Goal: Task Accomplishment & Management: Use online tool/utility

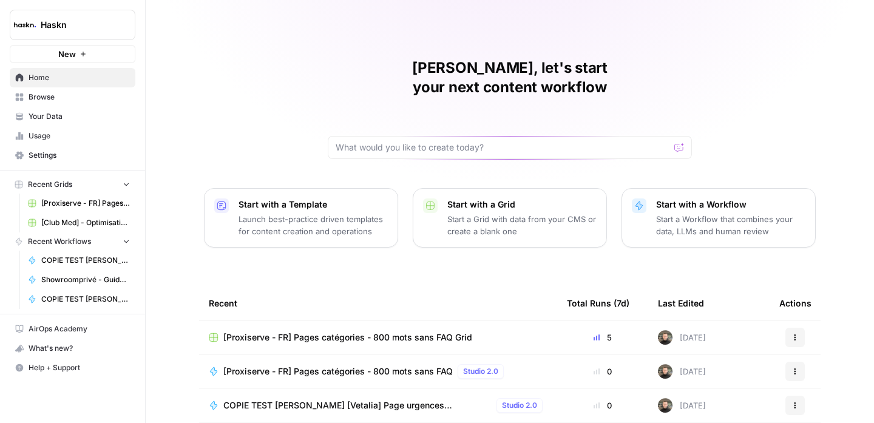
click at [122, 186] on icon "button" at bounding box center [126, 184] width 9 height 9
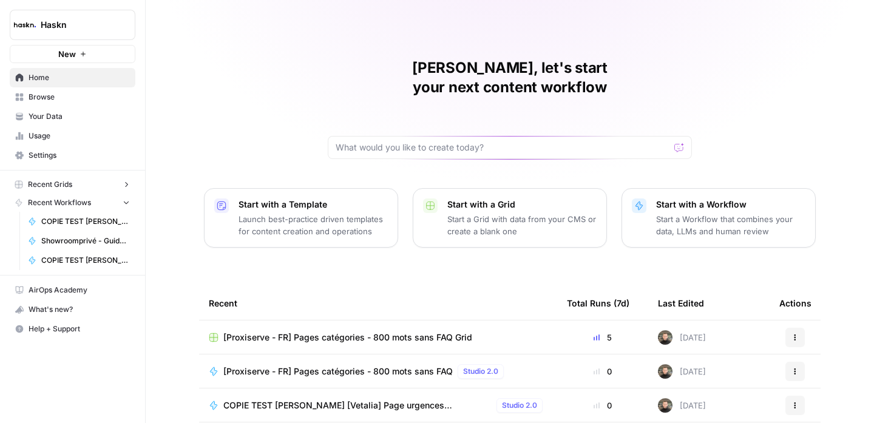
click at [125, 185] on icon "button" at bounding box center [126, 184] width 9 height 9
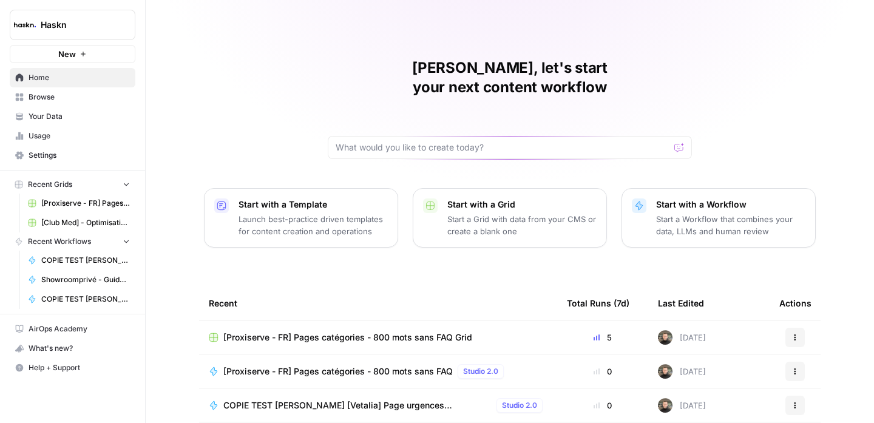
click at [119, 20] on icon "Workspace: Haskn" at bounding box center [125, 25] width 12 height 12
click at [303, 101] on div "Charlie, let's start your next content workflow Start with a Template Launch be…" at bounding box center [510, 289] width 729 height 578
click at [130, 34] on button "Haskn" at bounding box center [73, 25] width 126 height 30
click at [273, 50] on div "Charlie, let's start your next content workflow Start with a Template Launch be…" at bounding box center [510, 289] width 729 height 578
click at [299, 134] on div "Charlie, let's start your next content workflow Start with a Template Launch be…" at bounding box center [510, 289] width 729 height 578
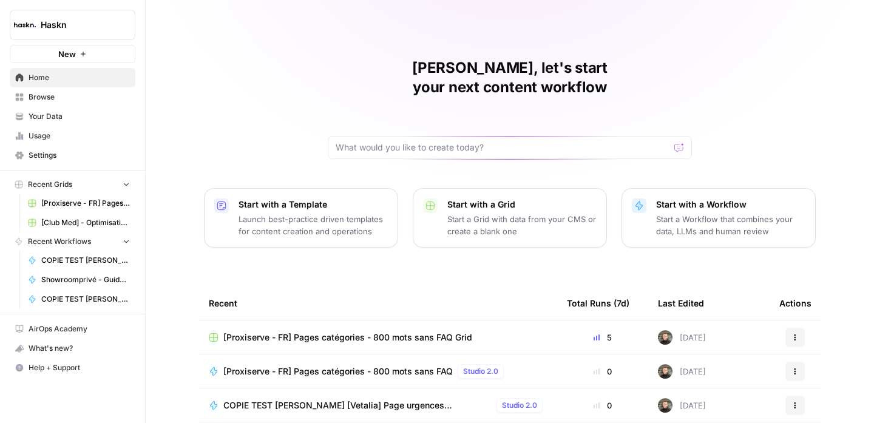
click at [85, 102] on span "Browse" at bounding box center [79, 97] width 101 height 11
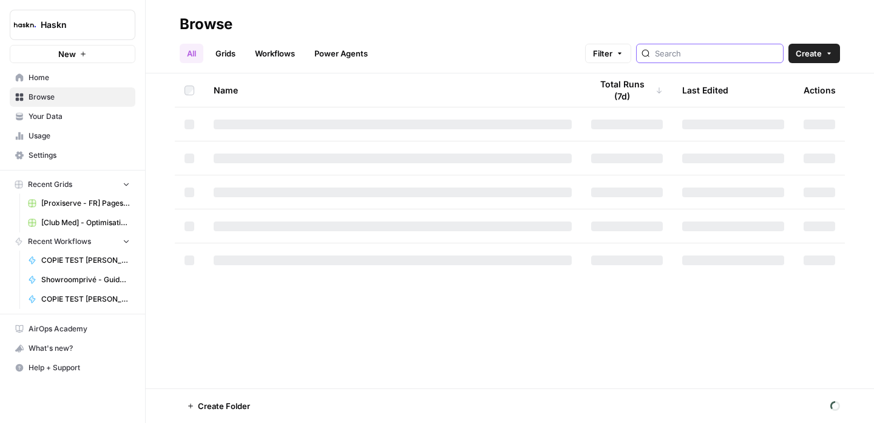
click at [744, 58] on input "search" at bounding box center [716, 53] width 123 height 12
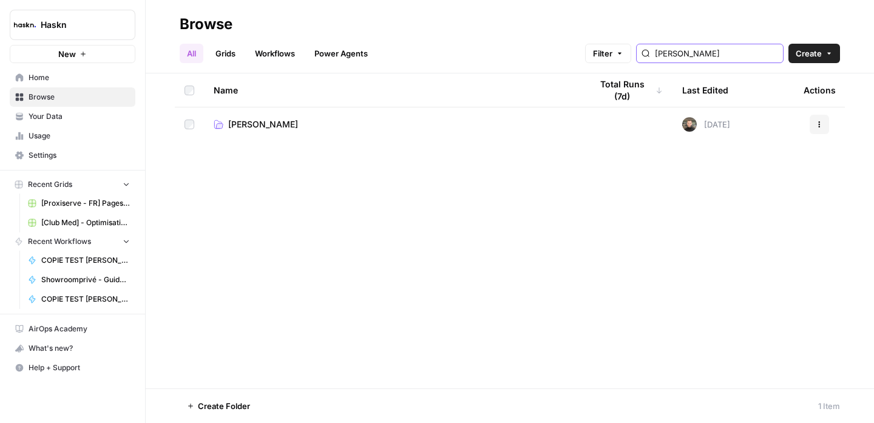
type input "edouard denis"
click at [273, 121] on span "Edouard Denis" at bounding box center [263, 124] width 70 height 12
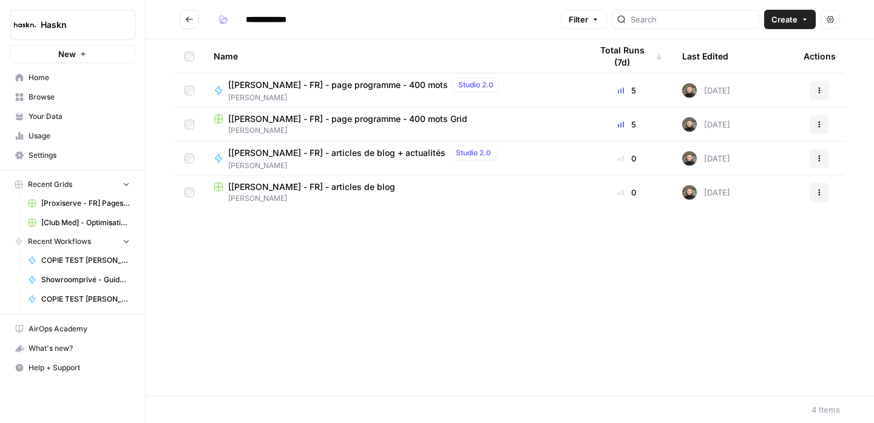
click at [330, 120] on span "[[PERSON_NAME] - FR] - page programme - 400 mots Grid" at bounding box center [347, 119] width 239 height 12
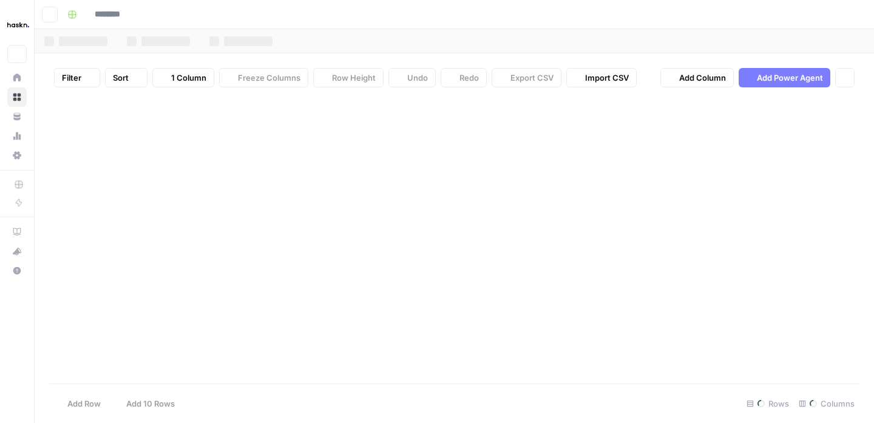
type input "**********"
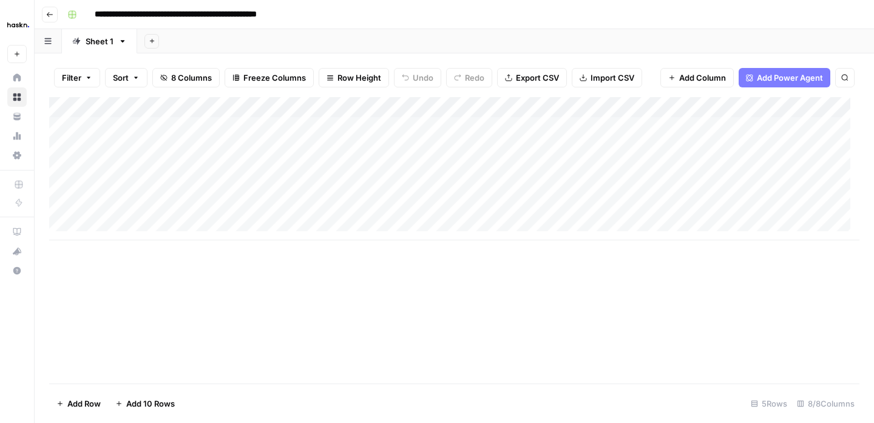
click at [55, 14] on button "Go back" at bounding box center [50, 15] width 16 height 16
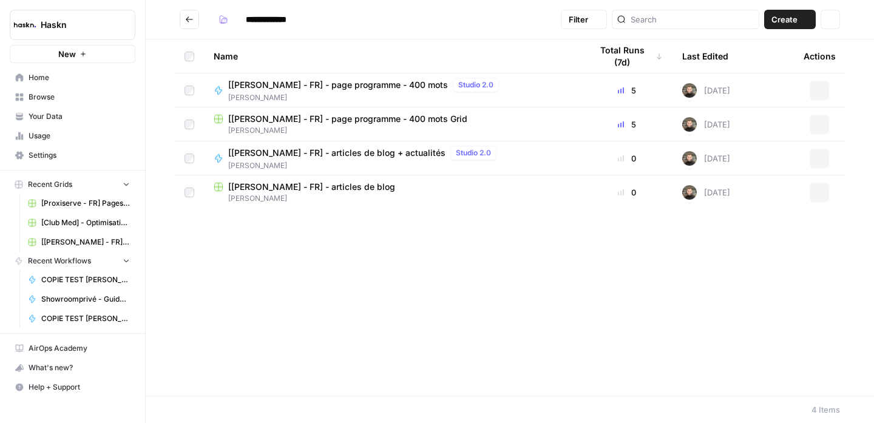
type input "**********"
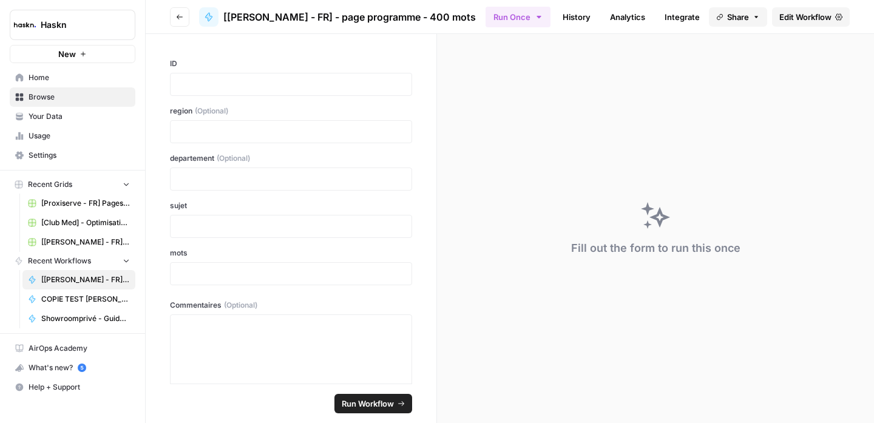
click at [791, 17] on span "Edit Workflow" at bounding box center [806, 17] width 52 height 12
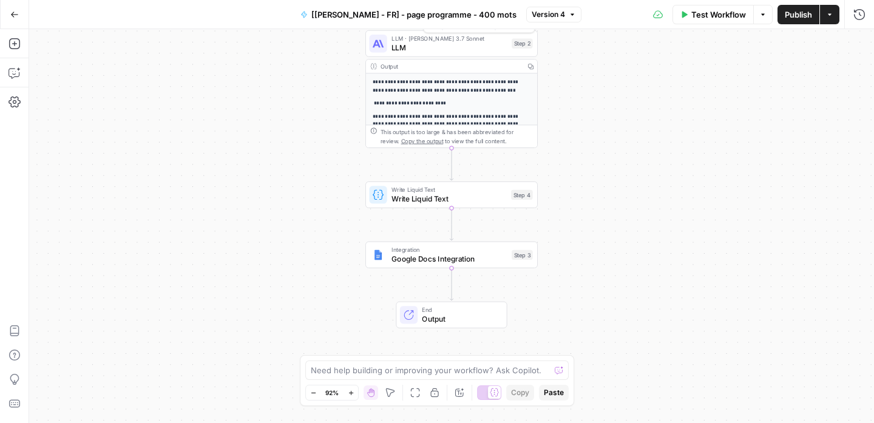
click at [474, 46] on span "LLM" at bounding box center [450, 47] width 116 height 11
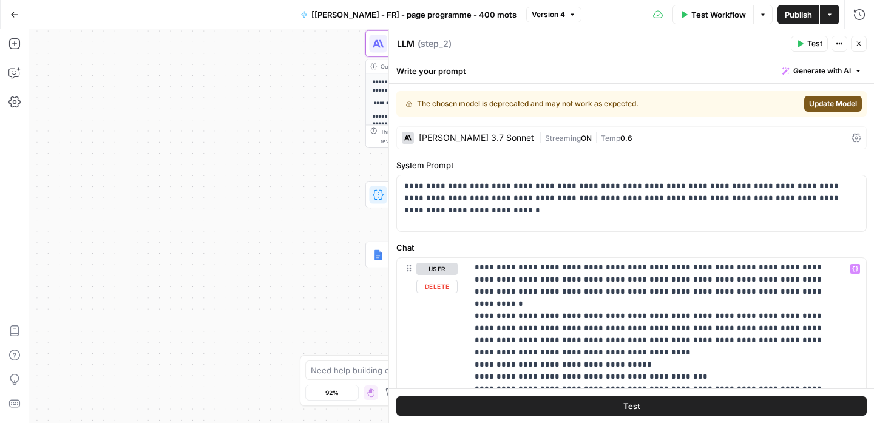
scroll to position [245, 0]
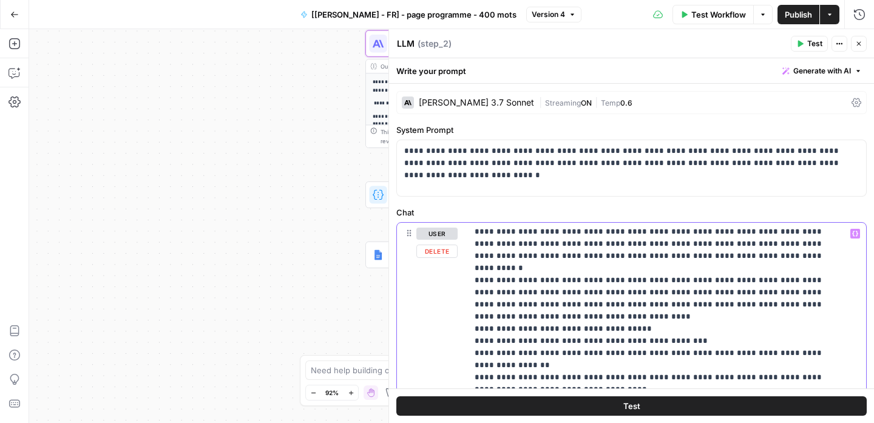
type input "Il faut donc le valoriser et le mettre en avant un maximum dans les contenus dè…"
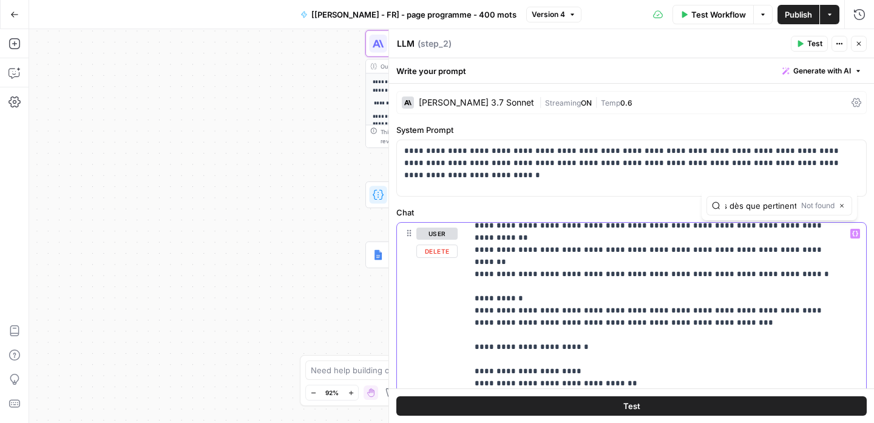
scroll to position [0, 0]
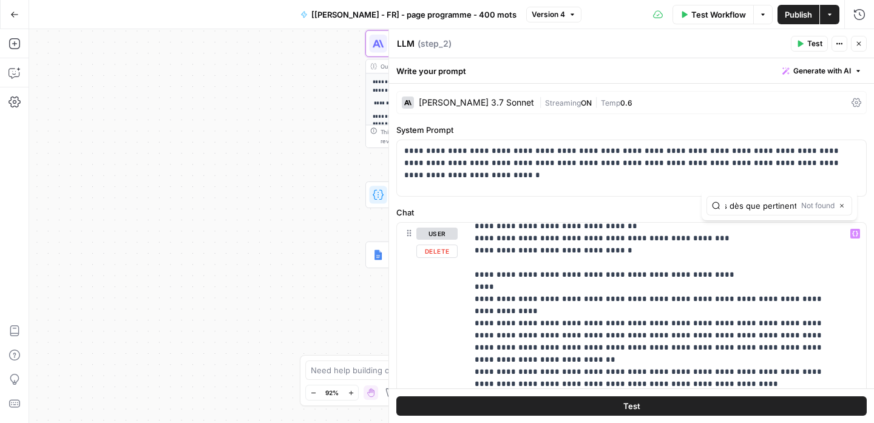
scroll to position [665, 0]
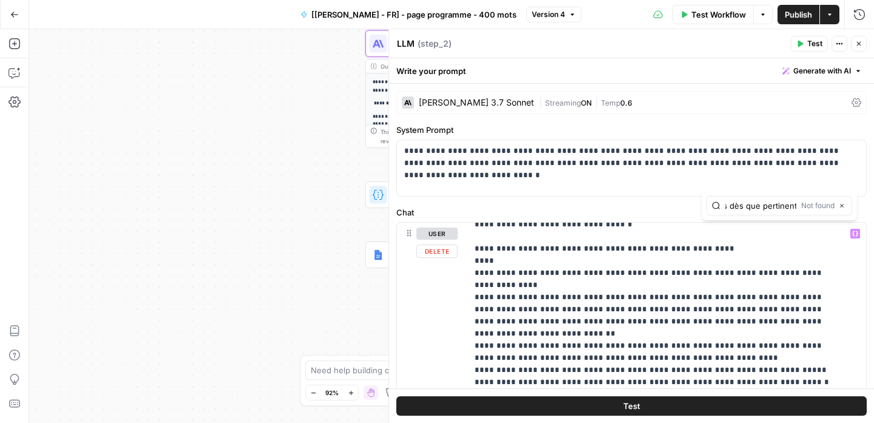
click at [791, 206] on input "Il faut donc le valoriser et le mettre en avant un maximum dans les contenus dè…" at bounding box center [761, 206] width 71 height 12
click at [798, 206] on div "Il faut donc le valoriser et le mettre en avant un maximum dans les contenus dè…" at bounding box center [780, 205] width 146 height 19
drag, startPoint x: 757, startPoint y: 205, endPoint x: 837, endPoint y: 211, distance: 81.0
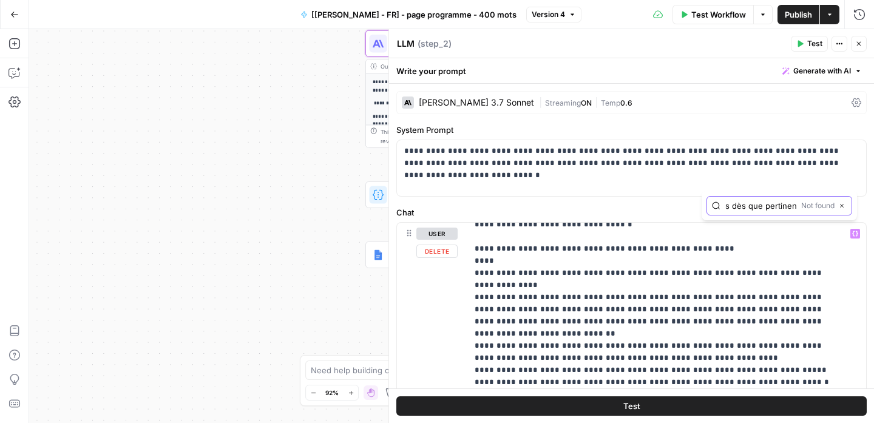
click at [837, 211] on div "Il faut donc le valoriser et le mettre en avant un maximum dans les contenus dè…" at bounding box center [780, 205] width 146 height 19
type input "Il faut donc le valoriser et le mettre en avant un maximum dans les contenus dès"
click at [816, 208] on icon "button" at bounding box center [818, 206] width 6 height 6
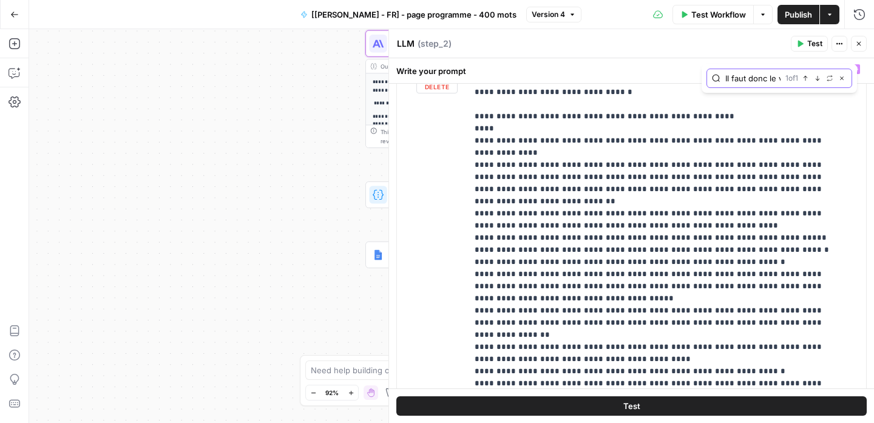
scroll to position [644, 0]
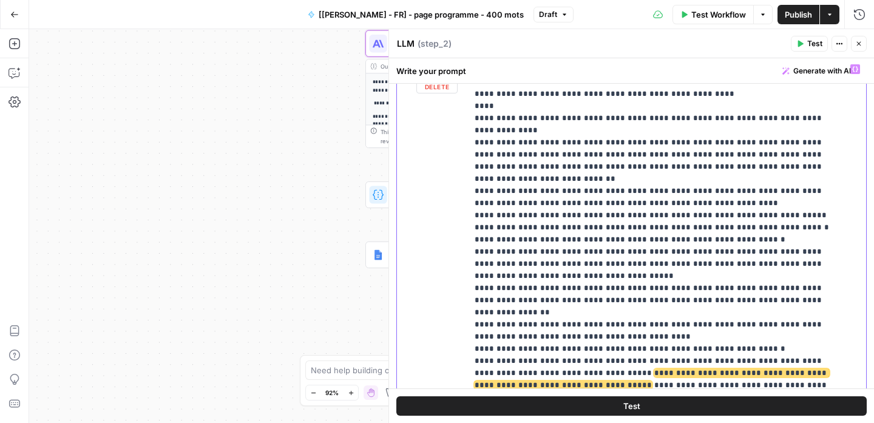
scroll to position [667, 0]
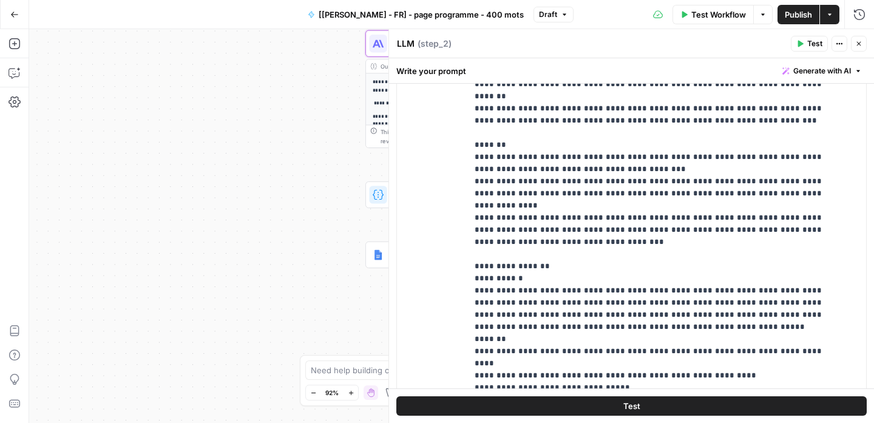
scroll to position [883, 0]
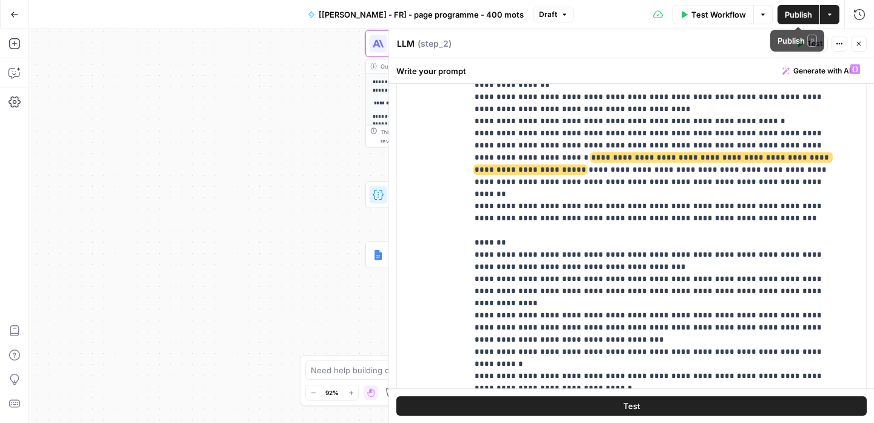
click at [798, 16] on span "Publish" at bounding box center [798, 15] width 27 height 12
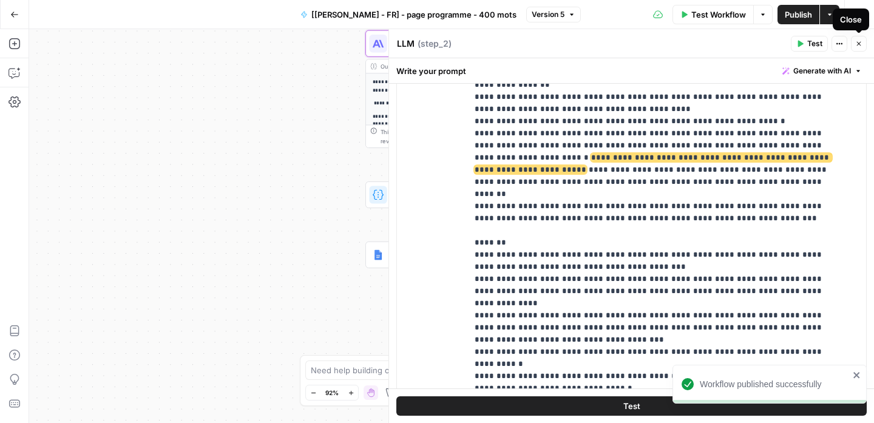
click at [860, 44] on icon "button" at bounding box center [859, 43] width 7 height 7
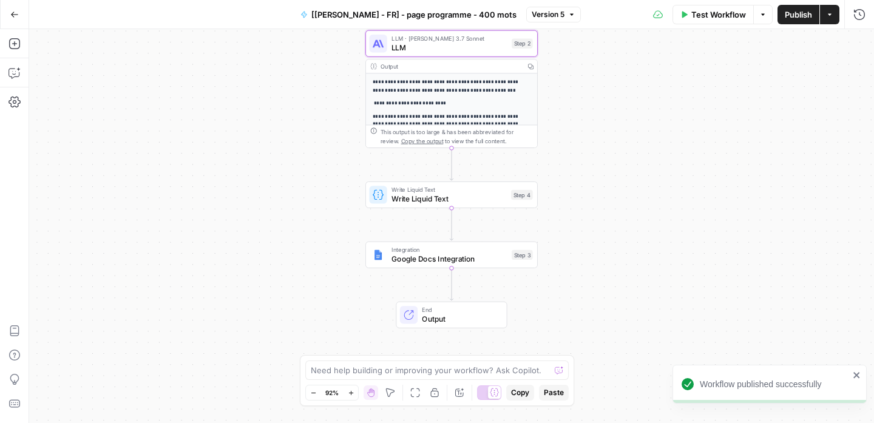
click at [263, 232] on div "**********" at bounding box center [451, 226] width 845 height 394
click at [488, 39] on span "LLM · Claude 3.7 Sonnet" at bounding box center [450, 38] width 116 height 9
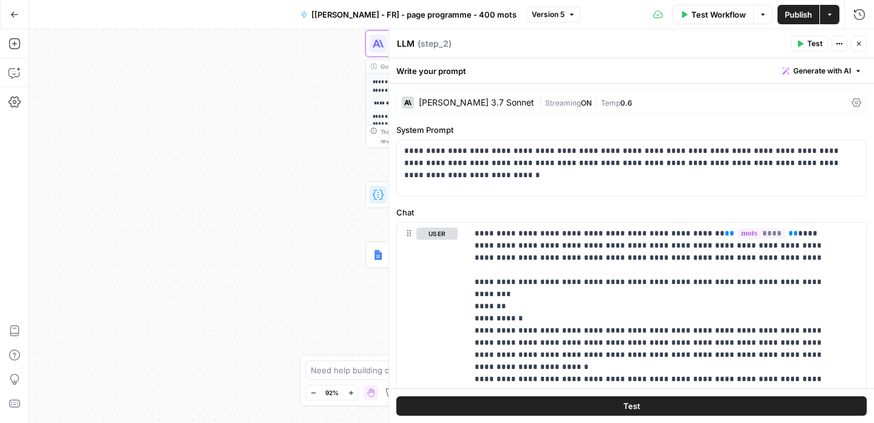
click at [630, 106] on div "| Streaming ON | Temp 0.6" at bounding box center [693, 103] width 308 height 12
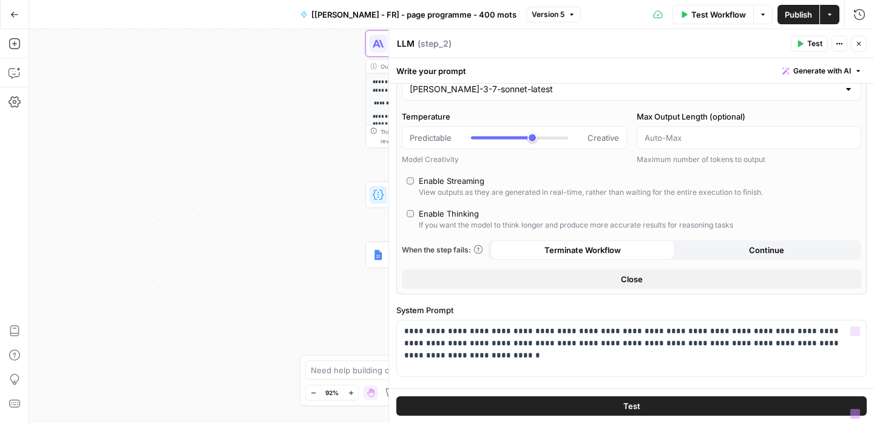
scroll to position [0, 0]
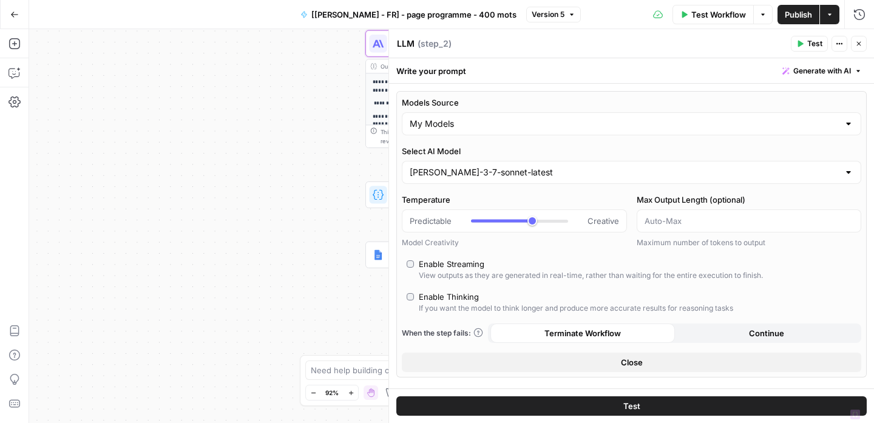
type input "***"
click at [854, 47] on button "Close" at bounding box center [859, 44] width 16 height 16
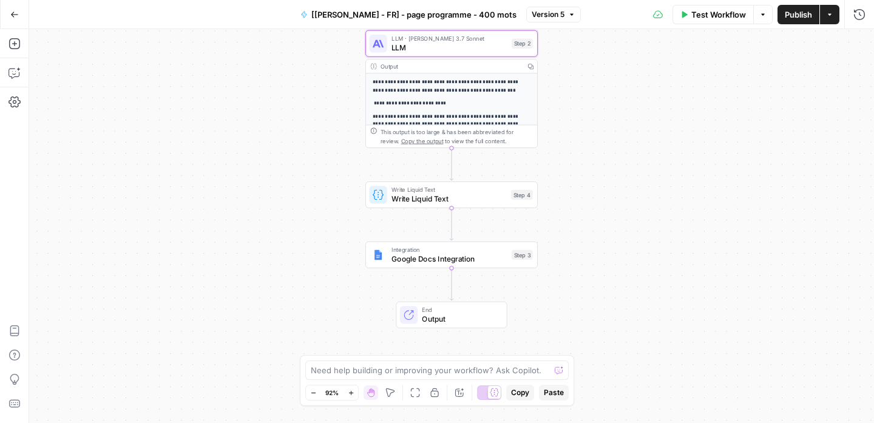
click at [451, 52] on span "LLM" at bounding box center [450, 47] width 116 height 11
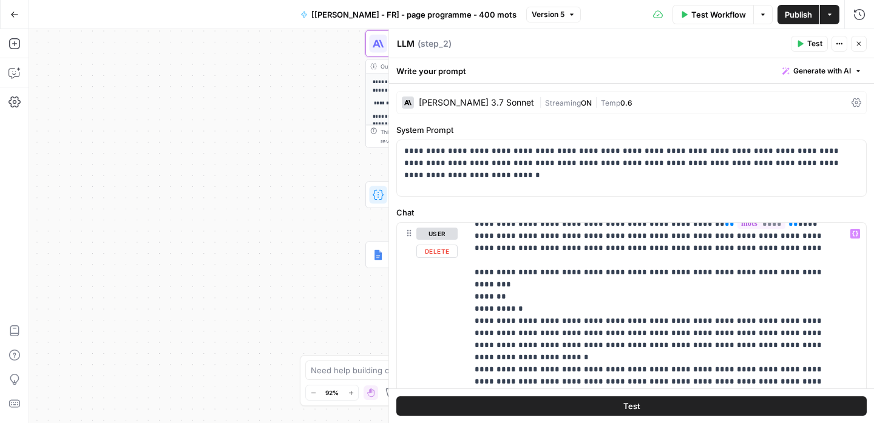
scroll to position [63, 0]
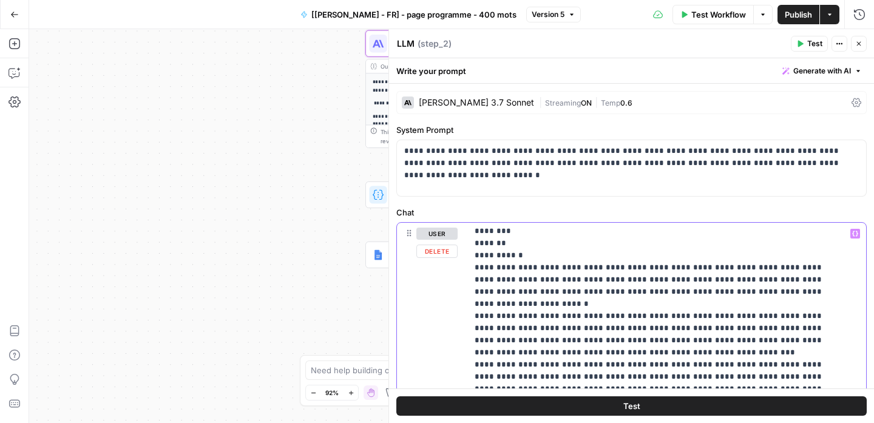
type input "maillage"
click at [819, 205] on icon "button" at bounding box center [818, 206] width 6 height 6
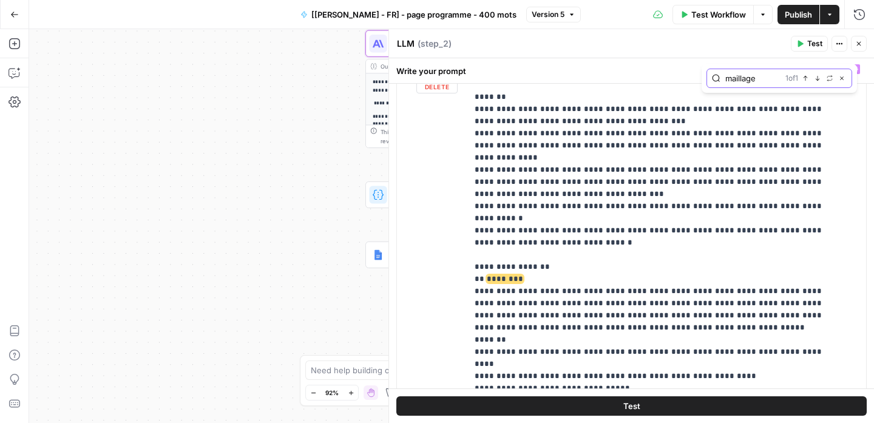
scroll to position [1022, 0]
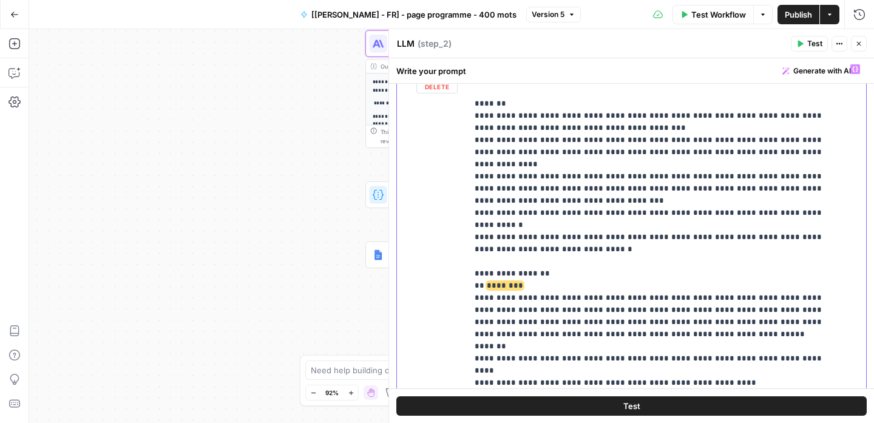
drag, startPoint x: 488, startPoint y: 155, endPoint x: 656, endPoint y: 165, distance: 168.5
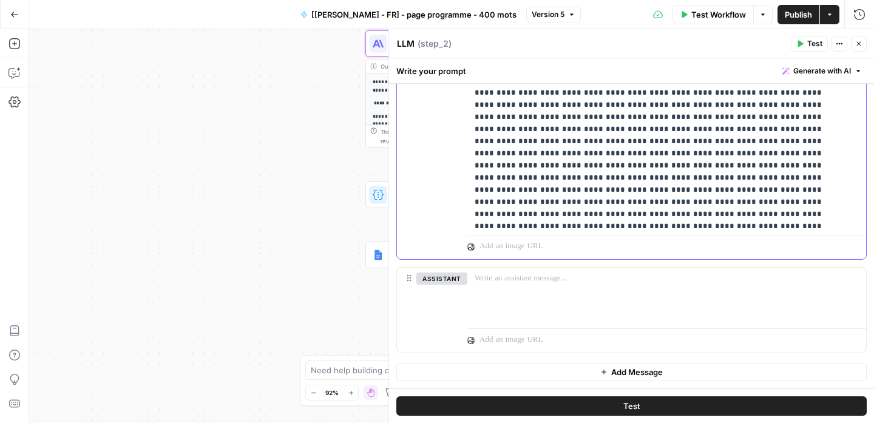
scroll to position [5072, 0]
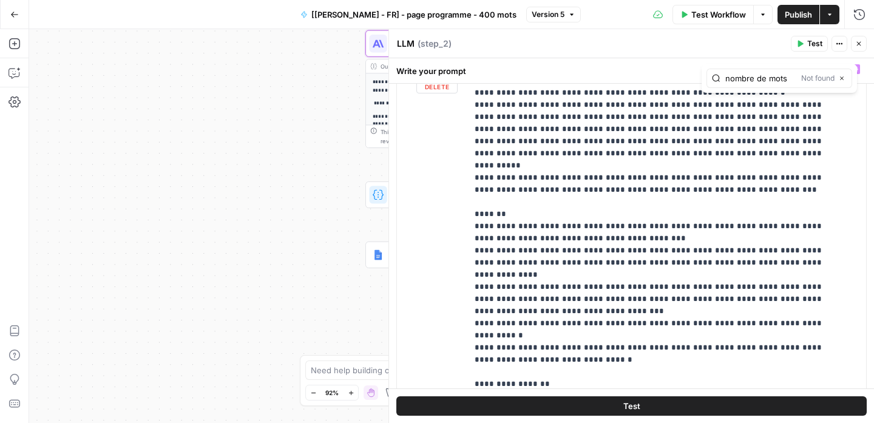
scroll to position [911, 0]
click at [790, 80] on input "nombre de mots" at bounding box center [761, 78] width 71 height 12
type input "mots"
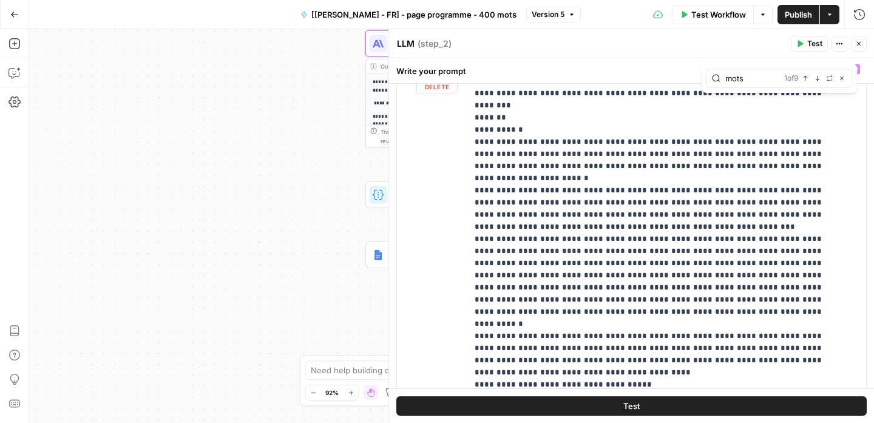
scroll to position [301, 0]
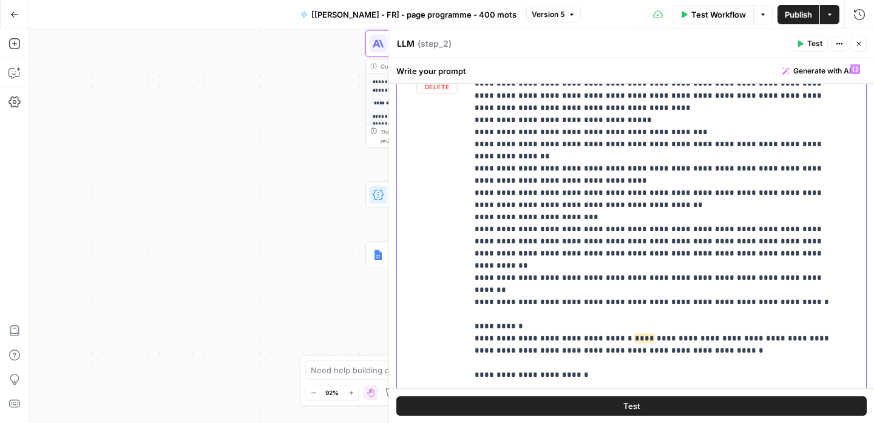
drag, startPoint x: 617, startPoint y: 254, endPoint x: 607, endPoint y: 252, distance: 9.9
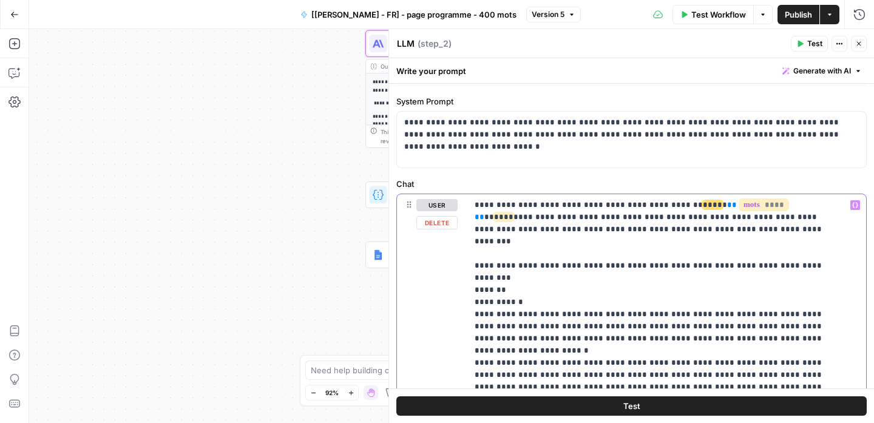
scroll to position [0, 0]
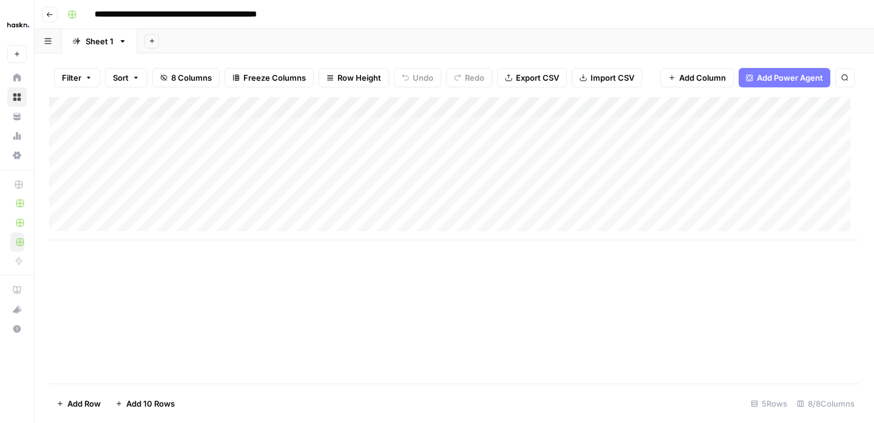
scroll to position [9, 0]
click at [134, 219] on div "Add Column" at bounding box center [454, 168] width 811 height 143
click at [329, 221] on div "Add Column" at bounding box center [454, 179] width 811 height 164
click at [215, 228] on div "Add Column" at bounding box center [454, 179] width 811 height 164
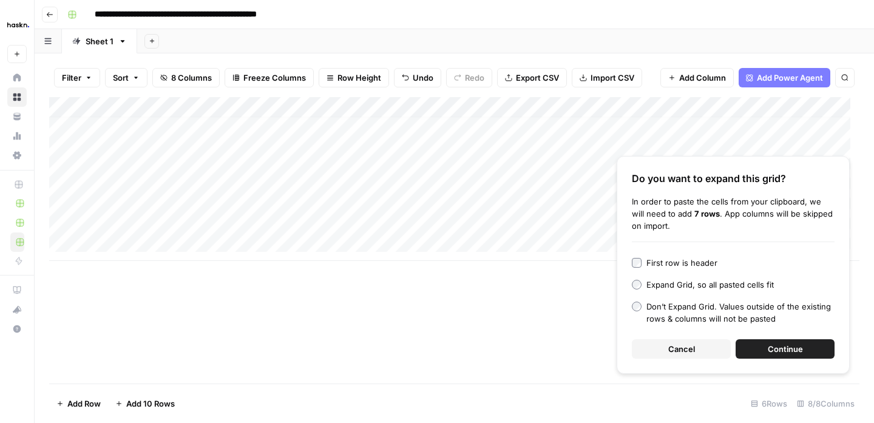
click at [765, 345] on button "Continue" at bounding box center [785, 348] width 99 height 19
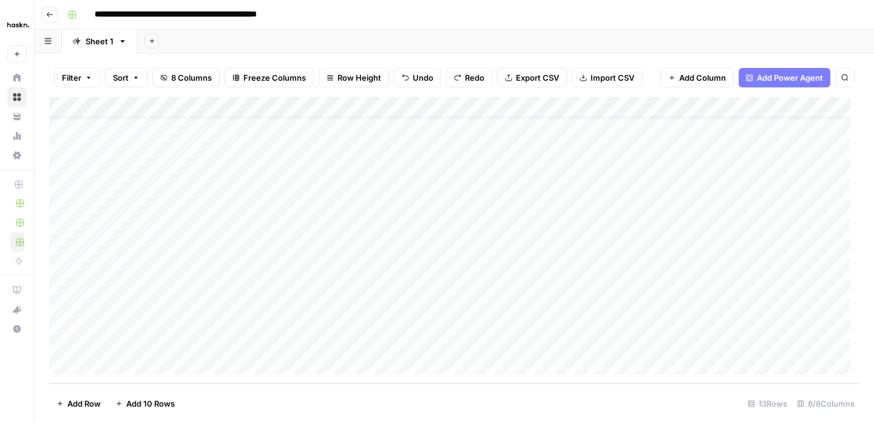
click at [282, 220] on div "Add Column" at bounding box center [454, 240] width 811 height 287
click at [236, 200] on div "Add Column" at bounding box center [454, 240] width 811 height 287
click at [421, 197] on div "Add Column" at bounding box center [454, 240] width 811 height 287
type textarea "***"
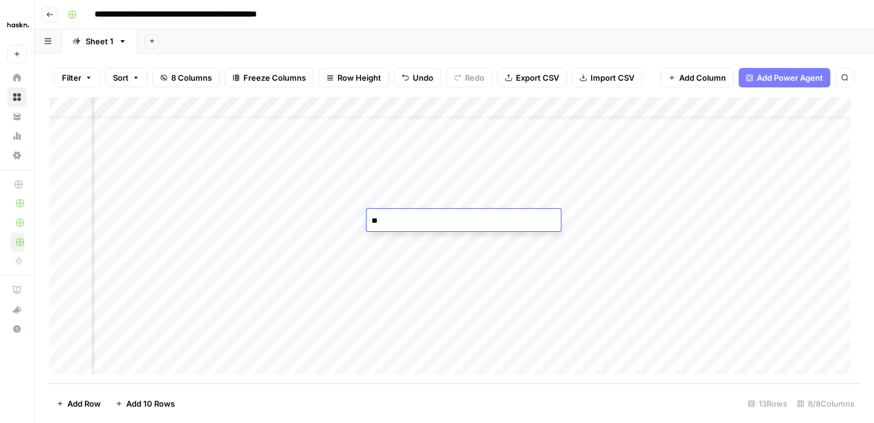
type textarea "***"
drag, startPoint x: 426, startPoint y: 202, endPoint x: 441, endPoint y: 217, distance: 21.0
click at [435, 216] on div "Add Column" at bounding box center [454, 240] width 811 height 287
drag, startPoint x: 545, startPoint y: 228, endPoint x: 522, endPoint y: 338, distance: 112.2
click at [522, 338] on div "Add Column" at bounding box center [454, 240] width 811 height 287
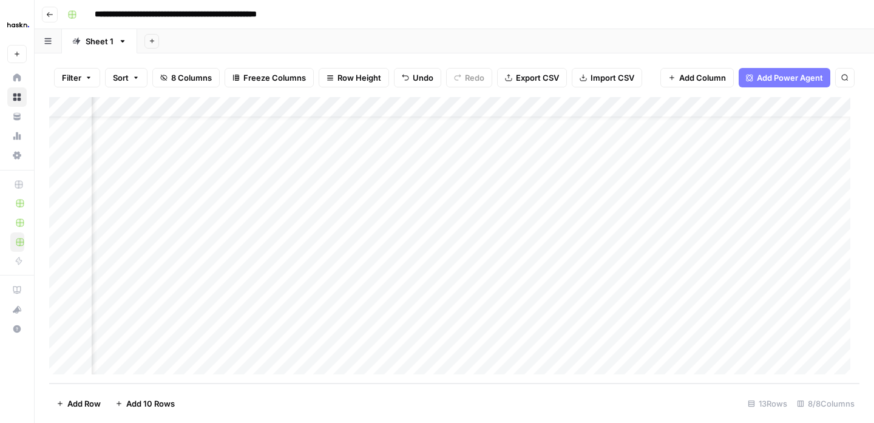
click at [840, 200] on div "Add Column" at bounding box center [454, 240] width 811 height 287
click at [842, 219] on div "Add Column" at bounding box center [454, 240] width 811 height 287
click at [840, 244] on div "Add Column" at bounding box center [454, 240] width 811 height 287
click at [841, 264] on div "Add Column" at bounding box center [454, 240] width 811 height 287
click at [840, 281] on div "Add Column" at bounding box center [454, 240] width 811 height 287
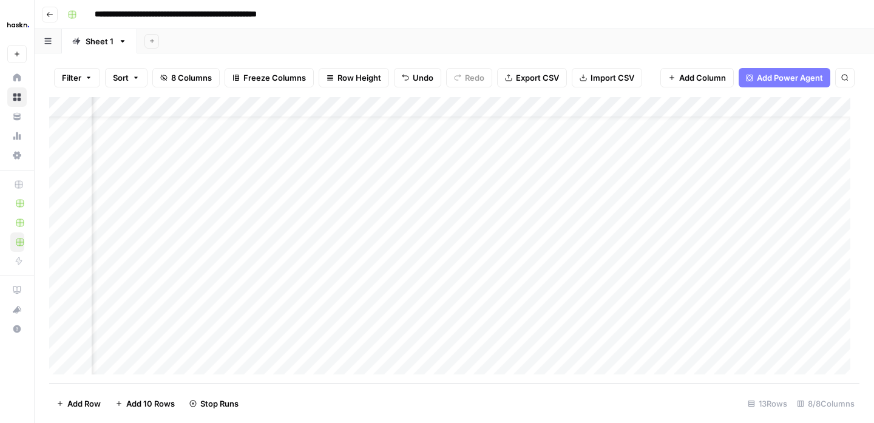
click at [840, 305] on div "Add Column" at bounding box center [454, 240] width 811 height 287
click at [843, 327] on div "Add Column" at bounding box center [454, 240] width 811 height 287
click at [837, 347] on div "Add Column" at bounding box center [454, 240] width 811 height 287
click at [643, 329] on div "Add Column" at bounding box center [454, 240] width 811 height 287
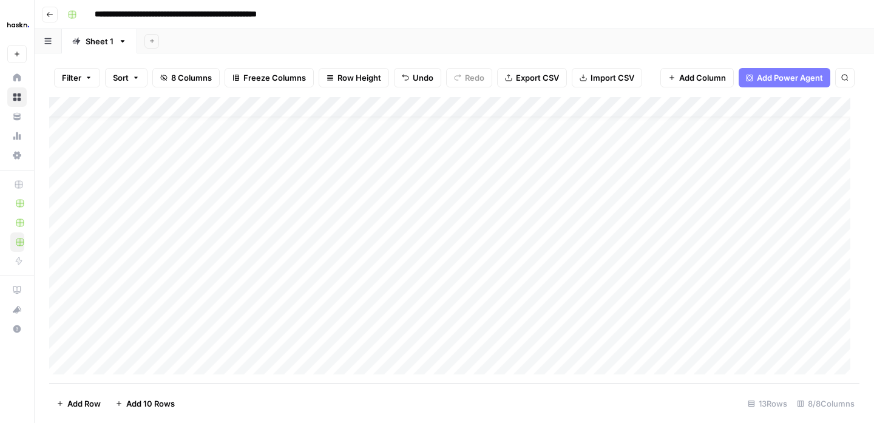
scroll to position [31, 0]
